Goal: Task Accomplishment & Management: Complete application form

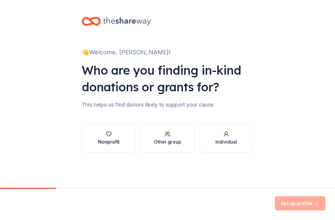
click at [106, 133] on icon "button" at bounding box center [108, 134] width 5 height 4
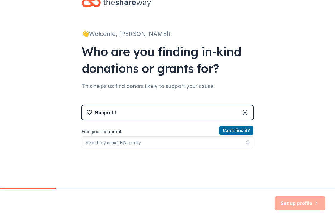
scroll to position [22, 0]
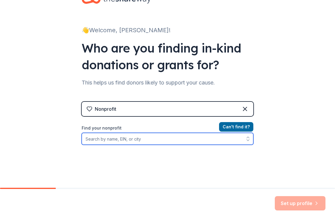
click at [128, 139] on input "Find your nonprofit" at bounding box center [168, 139] width 172 height 12
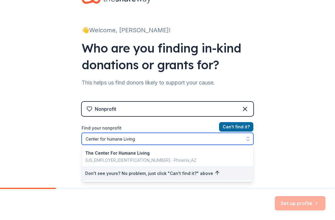
click at [109, 140] on input "Center for humane Living" at bounding box center [168, 139] width 172 height 12
type input "Center for Humane Living"
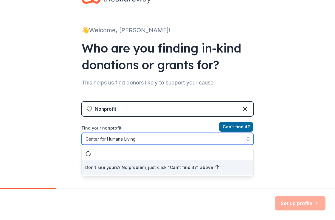
click at [106, 155] on div "Don't see yours? No problem, just click "Can't find it?" above" at bounding box center [168, 161] width 172 height 30
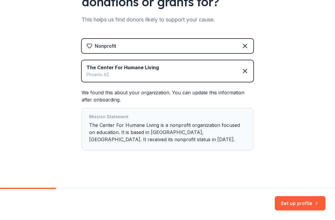
scroll to position [88, 0]
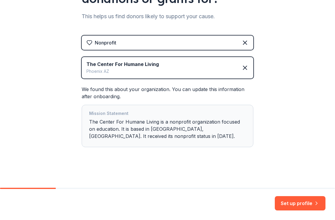
click at [187, 129] on div "Mission Statement The Center For Humane Living is a nonprofit organization focu…" at bounding box center [167, 126] width 157 height 32
click at [182, 128] on div "Mission Statement The Center For Humane Living is a nonprofit organization focu…" at bounding box center [167, 126] width 157 height 32
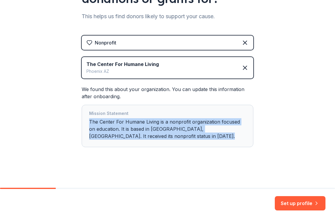
click at [182, 128] on div "Mission Statement The Center For Humane Living is a nonprofit organization focu…" at bounding box center [167, 126] width 157 height 32
click at [307, 203] on button "Set up profile" at bounding box center [300, 203] width 51 height 14
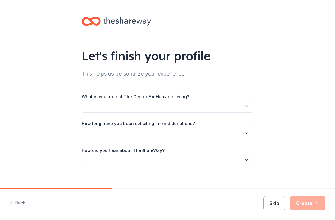
click at [209, 108] on button "button" at bounding box center [168, 106] width 172 height 13
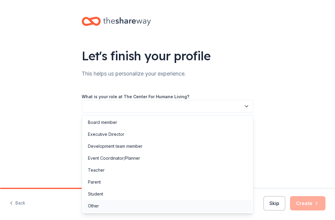
click at [192, 206] on div "Other" at bounding box center [167, 206] width 169 height 12
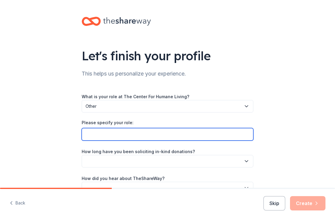
click at [171, 133] on input "Please specify your role:" at bounding box center [168, 134] width 172 height 13
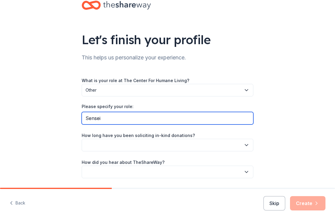
scroll to position [35, 0]
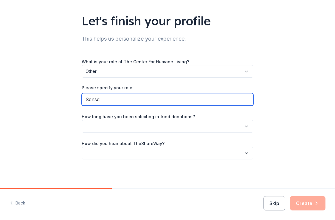
type input "Sensei"
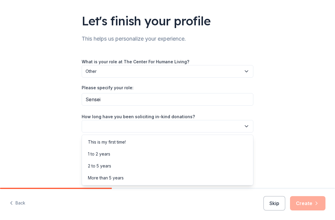
click at [154, 127] on button "button" at bounding box center [168, 126] width 172 height 13
click at [158, 140] on div "This is my first time!" at bounding box center [167, 142] width 169 height 12
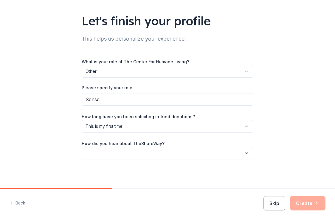
click at [159, 156] on button "button" at bounding box center [168, 153] width 172 height 13
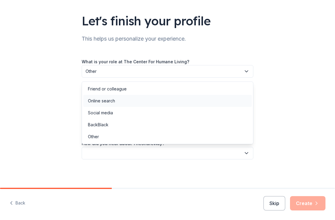
click at [154, 100] on div "Online search" at bounding box center [167, 101] width 169 height 12
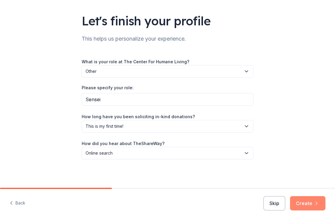
click at [307, 207] on button "Create" at bounding box center [307, 203] width 35 height 14
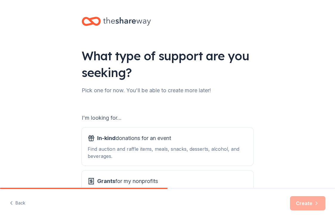
scroll to position [53, 0]
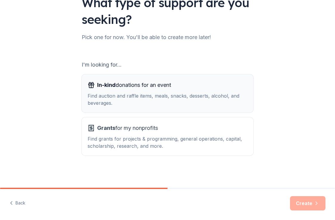
click at [217, 97] on div "Find auction and raffle items, meals, snacks, desserts, alcohol, and beverages." at bounding box center [168, 99] width 160 height 14
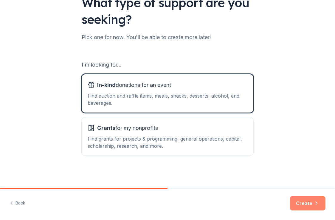
click at [305, 207] on button "Create" at bounding box center [307, 203] width 35 height 14
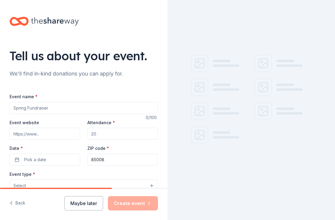
click at [121, 107] on input "Event name *" at bounding box center [84, 108] width 148 height 12
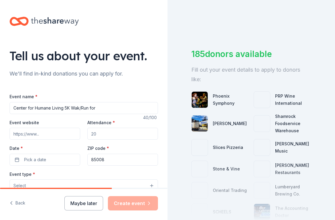
click at [77, 108] on input "Center for Humane Living 5K Wak/Run for" at bounding box center [84, 108] width 148 height 12
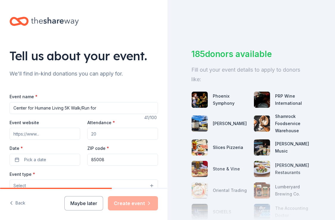
click at [100, 109] on input "Center for Humane Living 5K Walk/Run for" at bounding box center [84, 108] width 148 height 12
type input "Center for Humane Living 5K Walk/Run for Peace"
drag, startPoint x: 63, startPoint y: 135, endPoint x: -21, endPoint y: 134, distance: 83.7
click at [0, 134] on html "Tell us about your event. We'll find in-kind donations you can apply for. Event…" at bounding box center [167, 110] width 335 height 220
paste input "[URL][DOMAIN_NAME]"
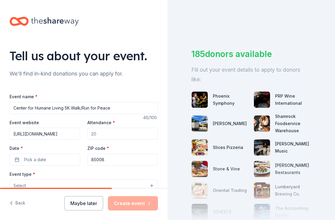
scroll to position [0, 148]
type input "[URL][DOMAIN_NAME]"
click at [63, 125] on div "Event website [URL][DOMAIN_NAME]" at bounding box center [45, 129] width 71 height 21
click at [105, 130] on input "Attendance *" at bounding box center [122, 134] width 71 height 12
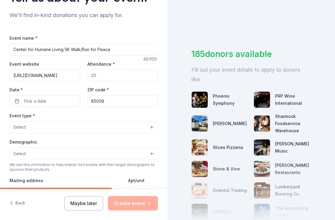
scroll to position [67, 0]
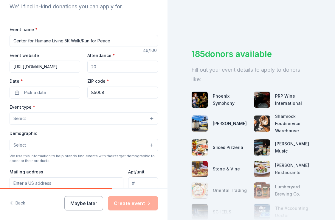
click at [96, 67] on input "Attendance *" at bounding box center [122, 66] width 71 height 12
type input "100"
click at [43, 94] on span "Pick a date" at bounding box center [35, 92] width 22 height 7
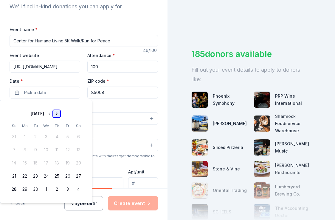
click at [61, 112] on button "Go to next month" at bounding box center [56, 113] width 8 height 8
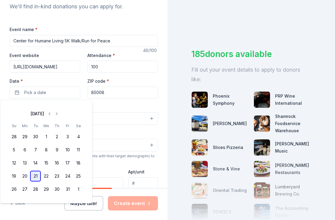
click at [37, 175] on button "21" at bounding box center [35, 175] width 11 height 11
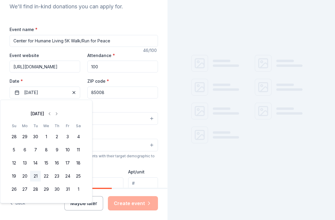
click at [113, 103] on div "Event type * Select" at bounding box center [84, 114] width 148 height 22
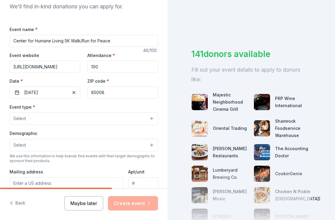
drag, startPoint x: 108, startPoint y: 91, endPoint x: 122, endPoint y: 94, distance: 14.5
click at [122, 94] on input "85008" at bounding box center [122, 92] width 71 height 12
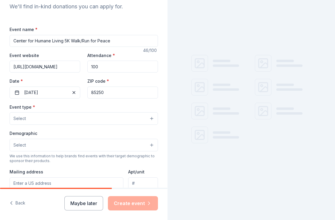
type input "85250"
click at [86, 121] on button "Select" at bounding box center [84, 118] width 148 height 13
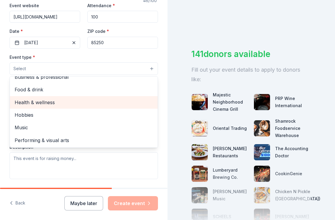
scroll to position [0, 0]
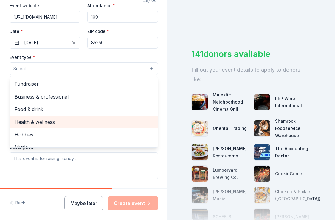
click at [77, 116] on div "Health & wellness" at bounding box center [84, 122] width 148 height 13
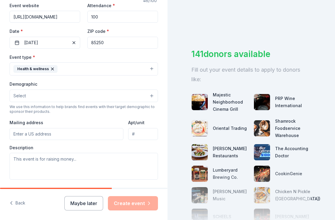
click at [53, 72] on div "Health & wellness" at bounding box center [35, 69] width 44 height 8
click at [50, 69] on icon "button" at bounding box center [52, 68] width 5 height 5
click at [56, 69] on button "Select" at bounding box center [84, 68] width 148 height 13
click at [56, 74] on button "Select" at bounding box center [84, 68] width 148 height 13
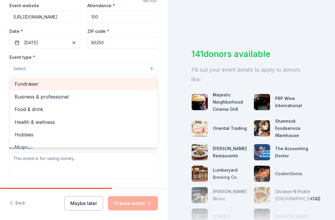
click at [49, 83] on span "Fundraiser" at bounding box center [84, 84] width 138 height 8
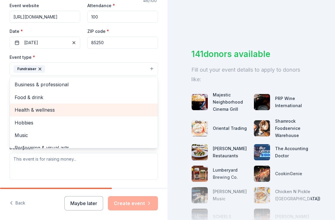
scroll to position [2, 0]
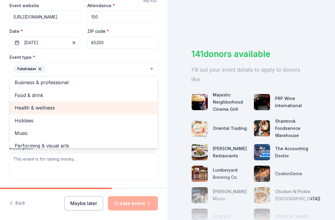
click at [63, 114] on div "Hobbies" at bounding box center [84, 120] width 148 height 13
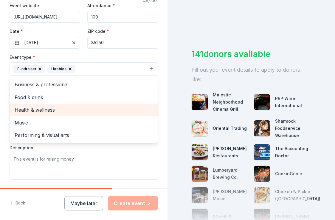
scroll to position [0, 0]
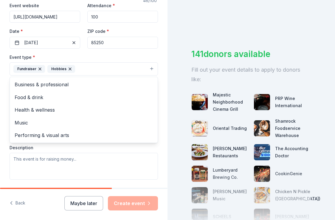
click at [68, 67] on icon "button" at bounding box center [70, 68] width 5 height 5
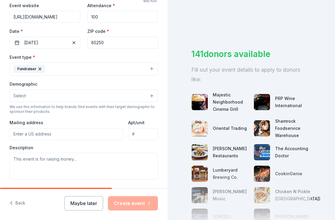
click at [60, 69] on button "Fundraiser" at bounding box center [84, 68] width 148 height 13
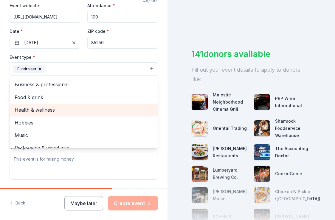
click at [59, 109] on span "Health & wellness" at bounding box center [84, 110] width 138 height 8
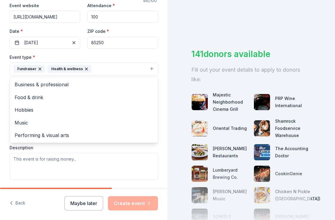
click at [41, 175] on div "Event type * Fundraiser Health & wellness Business & professional Food & drink …" at bounding box center [84, 116] width 148 height 126
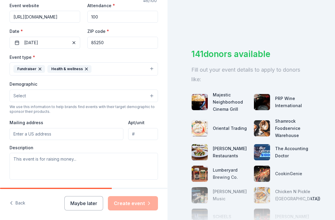
click at [38, 102] on div "Demographic Select We use this information to help brands find events with thei…" at bounding box center [84, 97] width 148 height 34
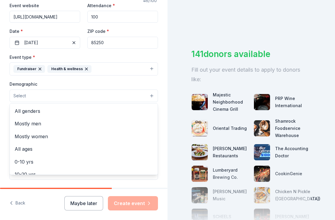
click at [38, 95] on button "Select" at bounding box center [84, 95] width 148 height 13
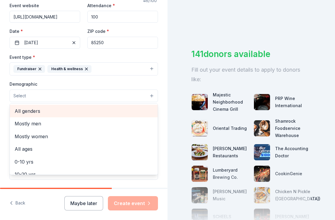
click at [35, 106] on div "All genders" at bounding box center [84, 111] width 148 height 13
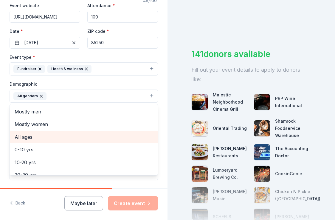
click at [41, 134] on span "All ages" at bounding box center [84, 137] width 138 height 8
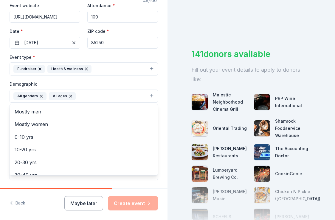
click at [52, 188] on div "Tell us about your event. We'll find in-kind donations you can apply for. Event…" at bounding box center [83, 110] width 167 height 220
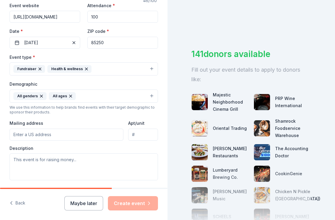
click at [52, 136] on input "Mailing address" at bounding box center [67, 134] width 114 height 12
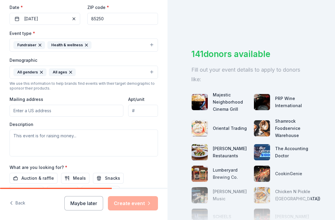
scroll to position [142, 0]
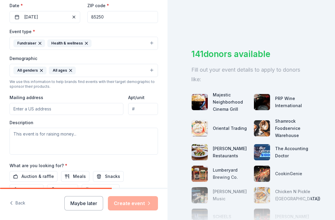
click at [49, 103] on input "Mailing address" at bounding box center [67, 109] width 114 height 12
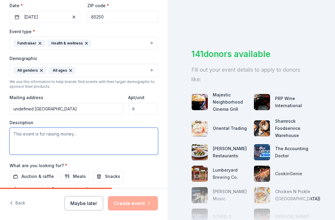
scroll to position [150, 0]
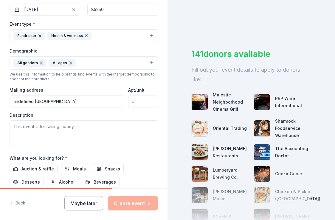
click at [75, 97] on input "undefined [GEOGRAPHIC_DATA]" at bounding box center [67, 101] width 114 height 12
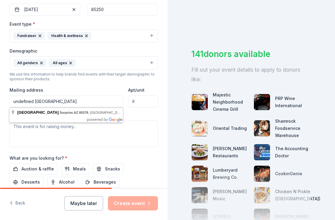
scroll to position [0, 3]
drag, startPoint x: 81, startPoint y: 102, endPoint x: 150, endPoint y: 102, distance: 69.1
click at [150, 102] on div "Mailing address undefined [GEOGRAPHIC_DATA] Apt/unit" at bounding box center [84, 96] width 148 height 21
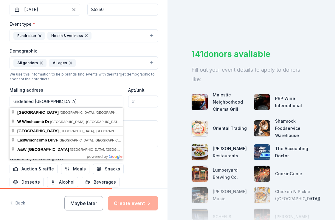
drag, startPoint x: 94, startPoint y: 104, endPoint x: 75, endPoint y: 102, distance: 19.7
click at [75, 102] on input "undefined [GEOGRAPHIC_DATA]" at bounding box center [67, 101] width 114 height 12
drag, startPoint x: 104, startPoint y: 102, endPoint x: -21, endPoint y: 101, distance: 125.4
click at [0, 101] on html "Tell us about your event. We'll find in-kind donations you can apply for. Event…" at bounding box center [167, 110] width 335 height 220
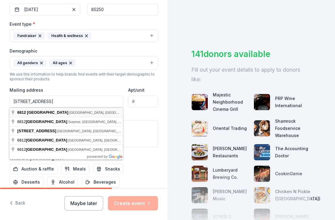
type input "[STREET_ADDRESS]"
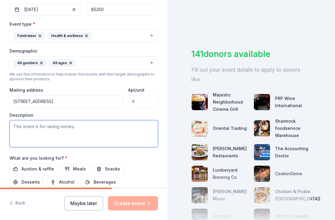
click at [90, 141] on textarea at bounding box center [84, 133] width 148 height 27
paste textarea "Loremipsumdol 29% si ametc ad eli S.D. (eius temp 7.0 incidid) utl etdolorem al…"
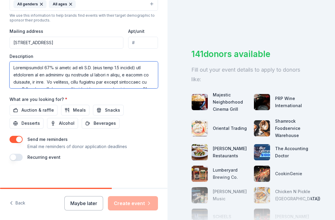
scroll to position [210, 0]
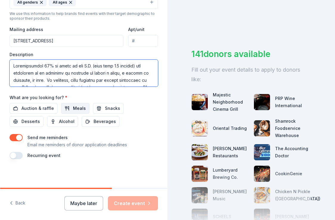
type textarea "Loremipsumdol 29% si ametc ad eli S.D. (eius temp 7.0 incidid) utl etdolorem al…"
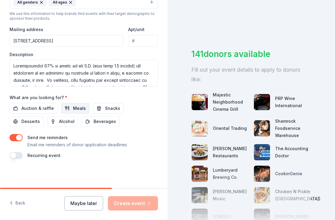
click at [64, 109] on button "Meals" at bounding box center [75, 108] width 28 height 11
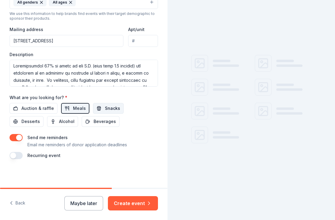
click at [96, 110] on button "Snacks" at bounding box center [108, 108] width 31 height 11
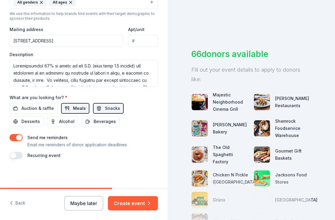
click at [74, 110] on span "Meals" at bounding box center [79, 108] width 13 height 7
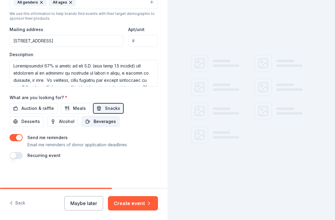
click at [94, 122] on span "Beverages" at bounding box center [105, 121] width 22 height 7
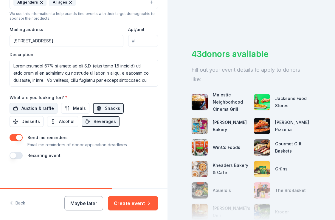
click at [47, 107] on span "Auction & raffle" at bounding box center [37, 108] width 32 height 7
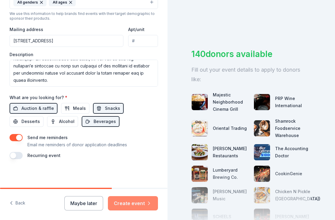
click at [142, 203] on button "Create event" at bounding box center [133, 203] width 50 height 14
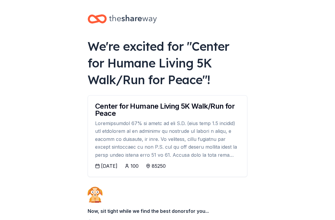
drag, startPoint x: 108, startPoint y: 18, endPoint x: 185, endPoint y: 18, distance: 77.2
click at [186, 18] on div at bounding box center [168, 19] width 160 height 14
click at [185, 18] on div at bounding box center [168, 19] width 160 height 14
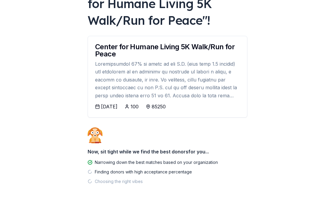
scroll to position [64, 0]
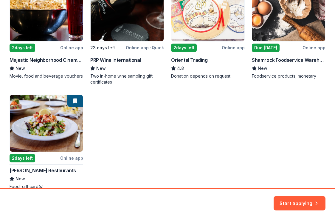
scroll to position [122, 0]
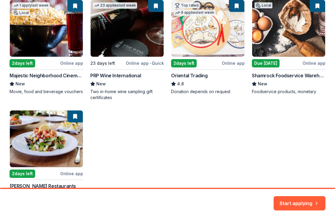
click at [42, 46] on div "1 apply last week Local 2 days left Online app Majestic Neighborhood Cinema Gri…" at bounding box center [168, 102] width 316 height 205
click at [299, 196] on button "Start applying" at bounding box center [299, 202] width 52 height 14
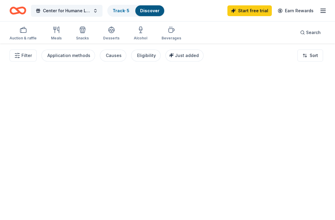
click at [303, 205] on div at bounding box center [167, 131] width 335 height 176
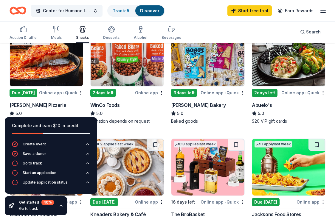
scroll to position [90, 0]
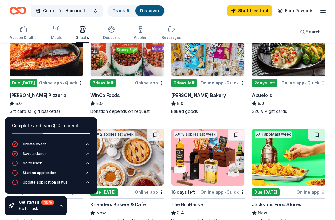
click at [33, 79] on div "Due [DATE]" at bounding box center [24, 83] width 28 height 8
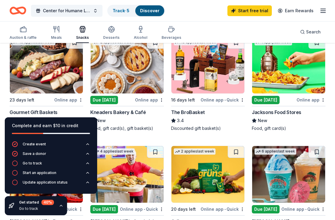
scroll to position [183, 0]
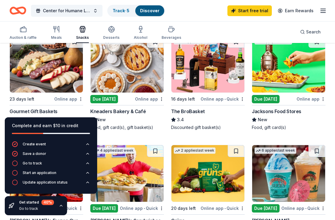
click at [125, 76] on img at bounding box center [127, 64] width 73 height 57
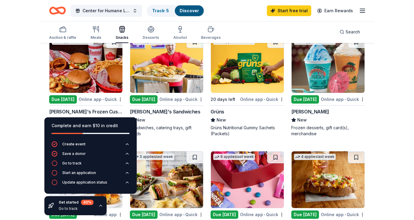
scroll to position [312, 0]
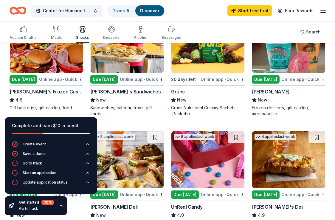
click at [25, 80] on div "Due [DATE]" at bounding box center [24, 79] width 28 height 8
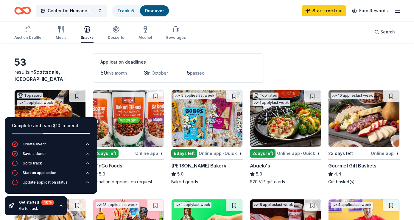
scroll to position [0, 0]
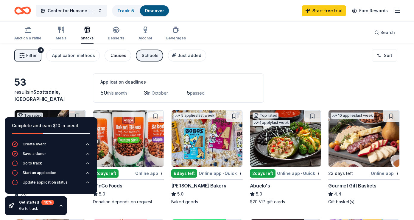
click at [115, 55] on div "Causes" at bounding box center [119, 55] width 16 height 7
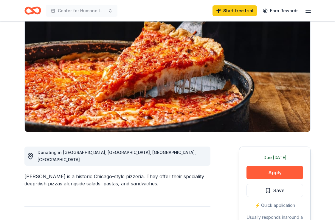
scroll to position [118, 0]
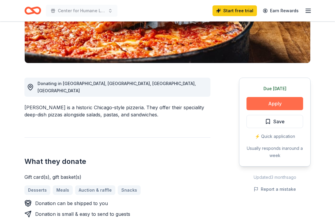
click at [268, 100] on button "Apply" at bounding box center [274, 103] width 57 height 13
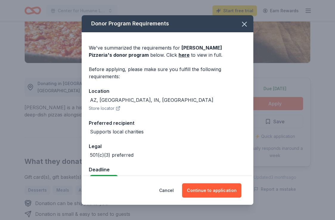
scroll to position [14, 0]
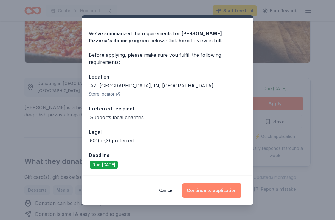
click at [211, 189] on button "Continue to application" at bounding box center [211, 190] width 59 height 14
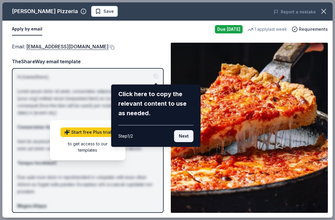
click at [184, 134] on button "Next" at bounding box center [183, 136] width 19 height 12
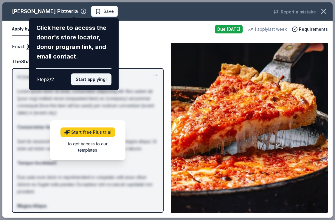
click at [100, 81] on button "Start applying!" at bounding box center [91, 79] width 41 height 12
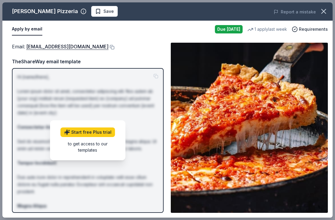
click at [148, 59] on div "TheShareWay email template" at bounding box center [88, 61] width 152 height 8
click at [108, 46] on button at bounding box center [111, 47] width 6 height 5
click at [322, 9] on icon "button" at bounding box center [323, 11] width 8 height 8
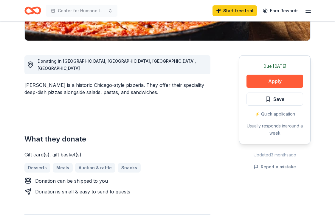
scroll to position [142, 0]
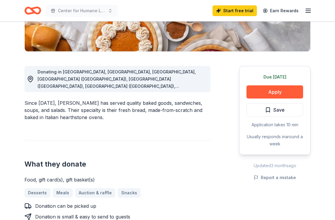
scroll to position [145, 0]
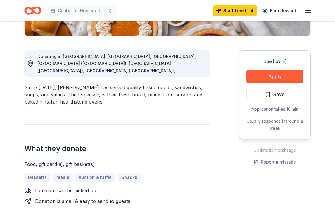
click at [265, 86] on div "Due today Apply Save Application takes 10 min Usually responds in around a week" at bounding box center [275, 94] width 72 height 89
click at [258, 77] on button "Apply" at bounding box center [274, 76] width 57 height 13
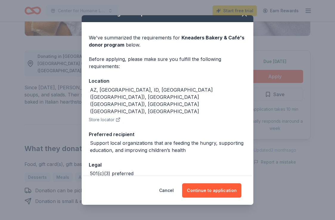
scroll to position [21, 0]
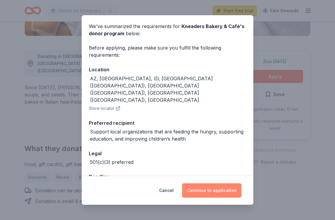
click at [212, 188] on button "Continue to application" at bounding box center [211, 190] width 59 height 14
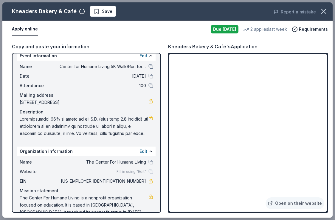
scroll to position [7, 0]
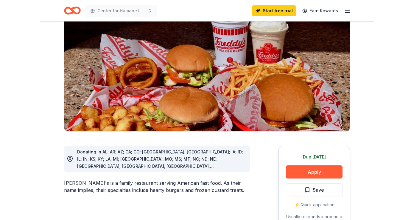
scroll to position [86, 0]
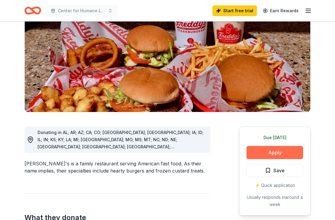
click at [264, 146] on button "Apply" at bounding box center [274, 152] width 57 height 13
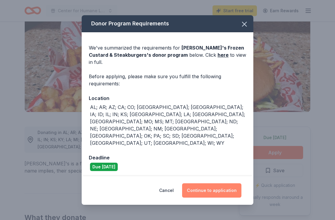
click at [210, 183] on button "Continue to application" at bounding box center [211, 190] width 59 height 14
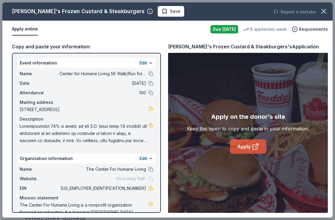
click at [252, 148] on icon at bounding box center [255, 146] width 7 height 7
click at [243, 146] on link "Apply" at bounding box center [248, 146] width 36 height 14
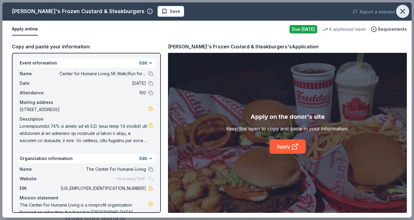
click at [335, 15] on button "button" at bounding box center [402, 11] width 13 height 13
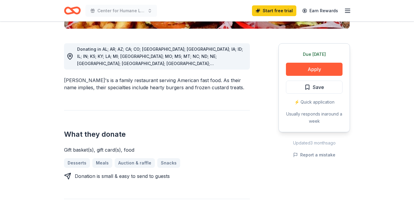
scroll to position [192, 0]
